Goal: Transaction & Acquisition: Purchase product/service

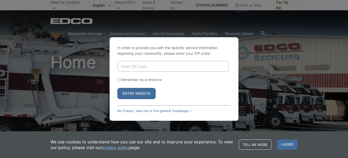
click at [174, 64] on input "Enter ZIP Code" at bounding box center [172, 66] width 111 height 11
type input "92007"
click at [136, 96] on button "Enter Website" at bounding box center [136, 93] width 38 height 11
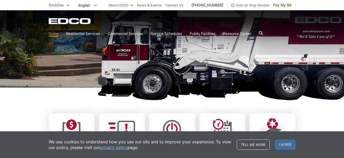
scroll to position [77, 0]
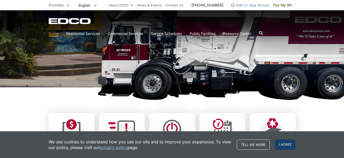
click at [286, 144] on span "I agree" at bounding box center [285, 145] width 21 height 10
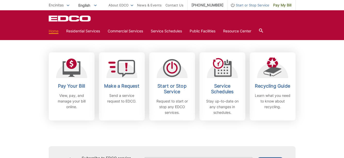
scroll to position [129, 0]
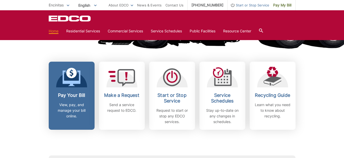
click at [70, 98] on h2 "Pay Your Bill" at bounding box center [72, 96] width 38 height 6
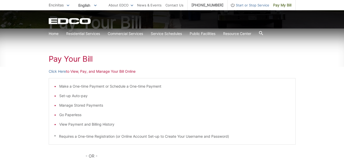
scroll to position [77, 0]
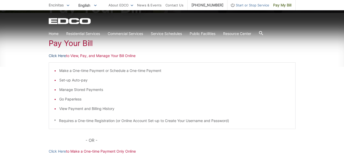
click at [56, 57] on link "Click Here" at bounding box center [57, 56] width 17 height 6
